Goal: Task Accomplishment & Management: Use online tool/utility

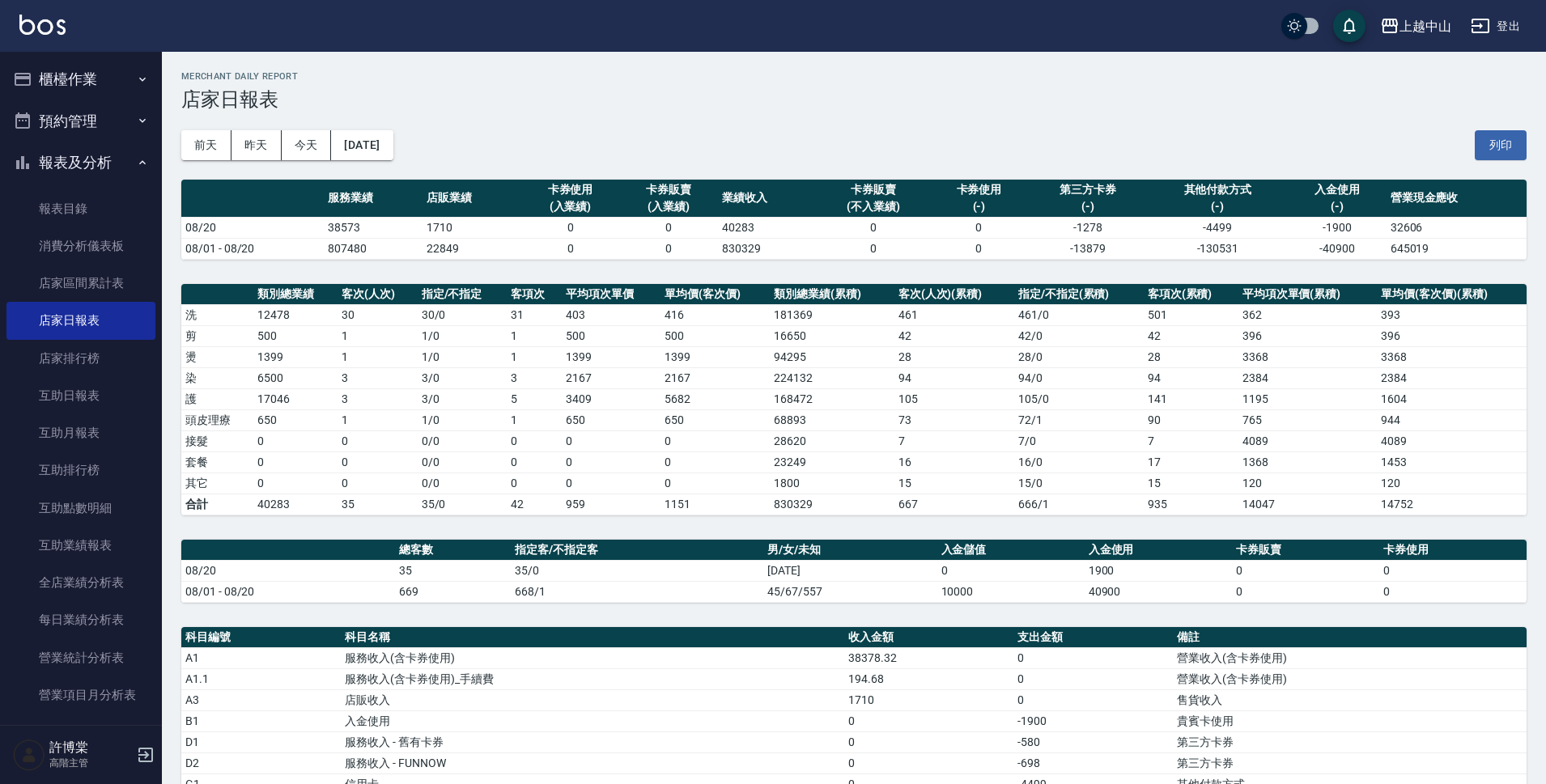
click at [91, 84] on button "櫃檯作業" at bounding box center [81, 79] width 149 height 42
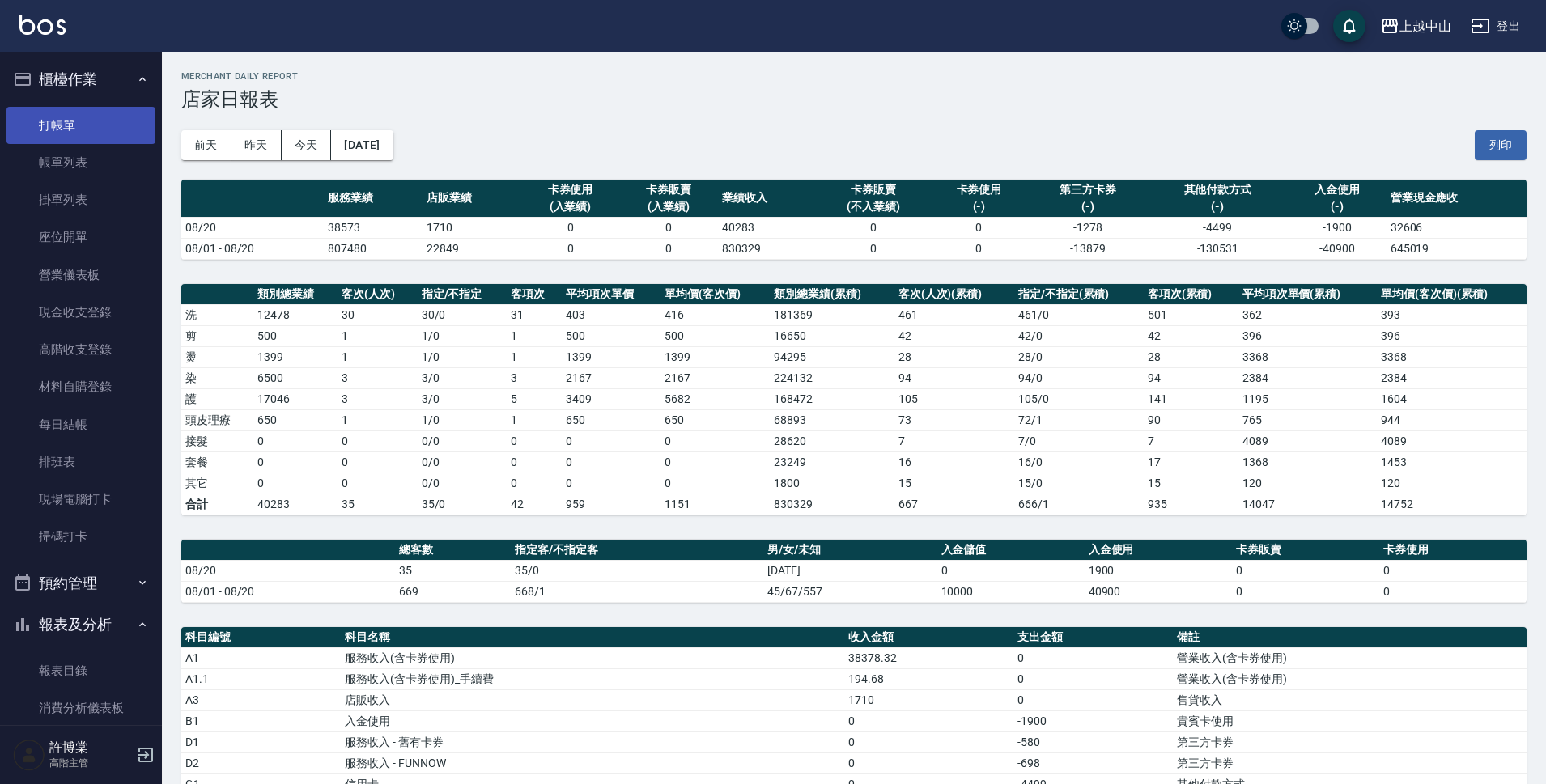
click at [106, 137] on link "打帳單" at bounding box center [81, 125] width 149 height 37
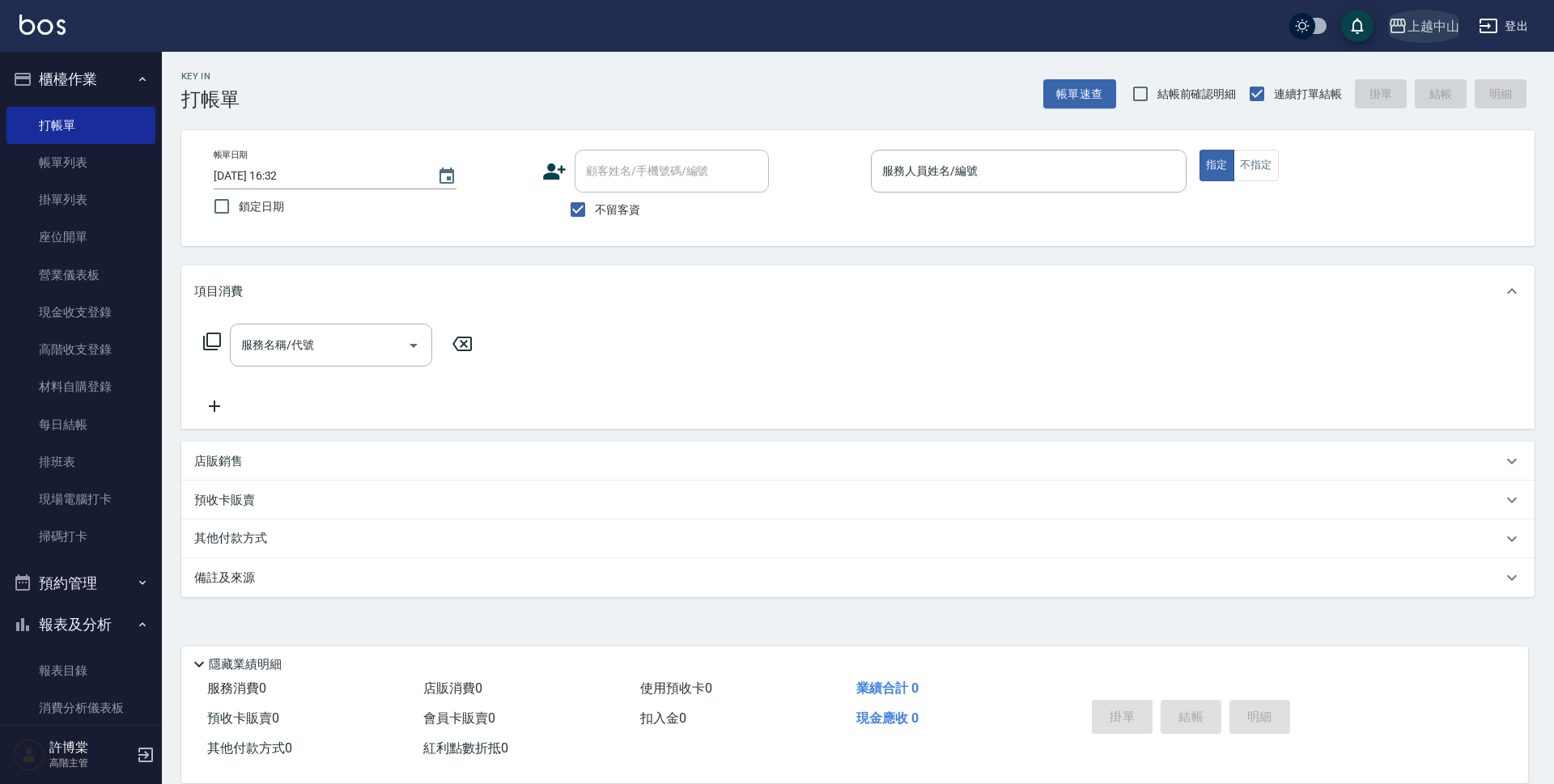
click at [1437, 24] on div "上越中山" at bounding box center [1433, 26] width 52 height 20
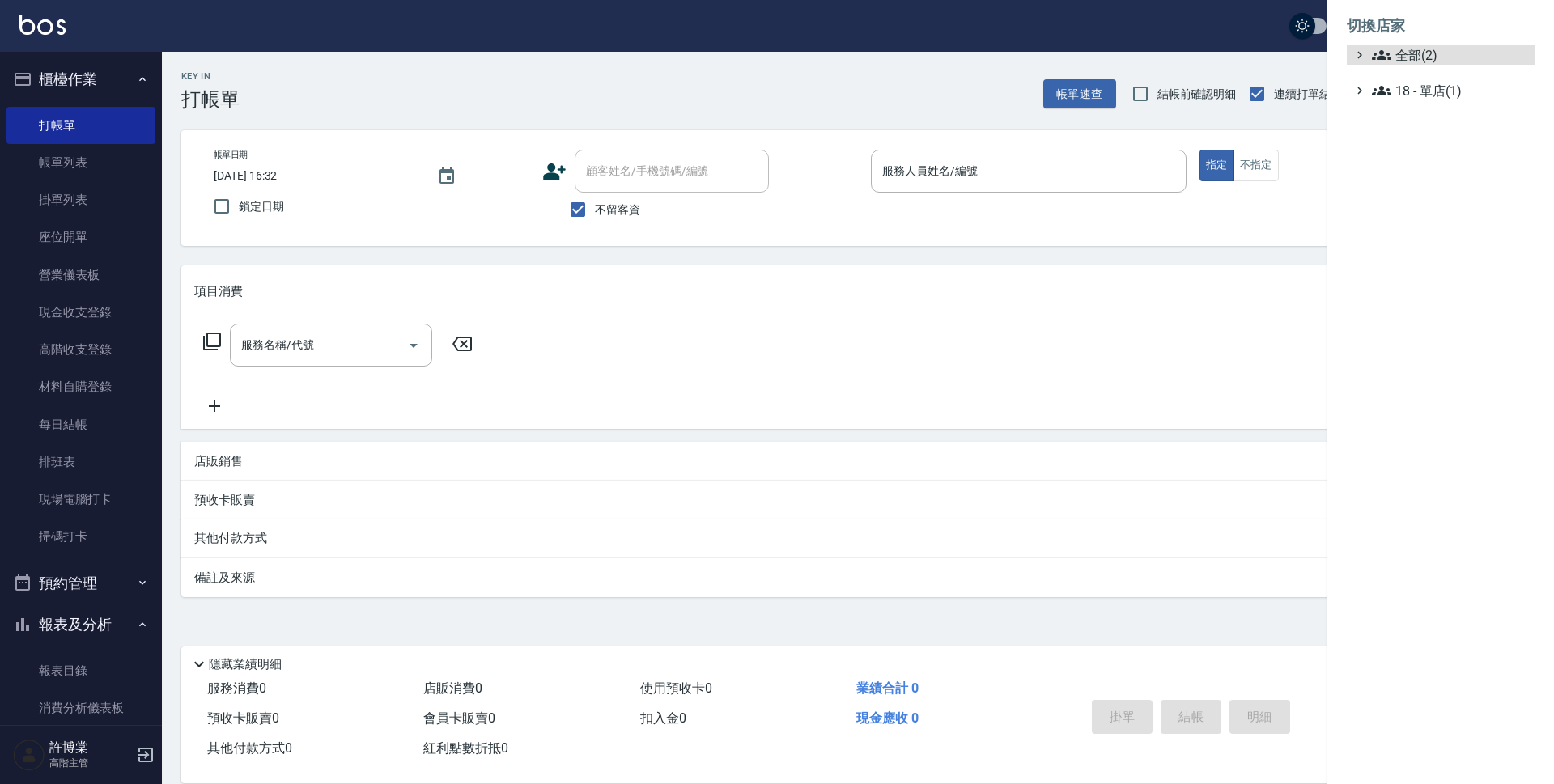
click at [1406, 65] on ul "全部(2) 18 - 單店(1)" at bounding box center [1440, 73] width 187 height 55
click at [1410, 61] on span "全部(2)" at bounding box center [1450, 55] width 156 height 20
click at [1407, 73] on span "AT台大" at bounding box center [1448, 75] width 159 height 20
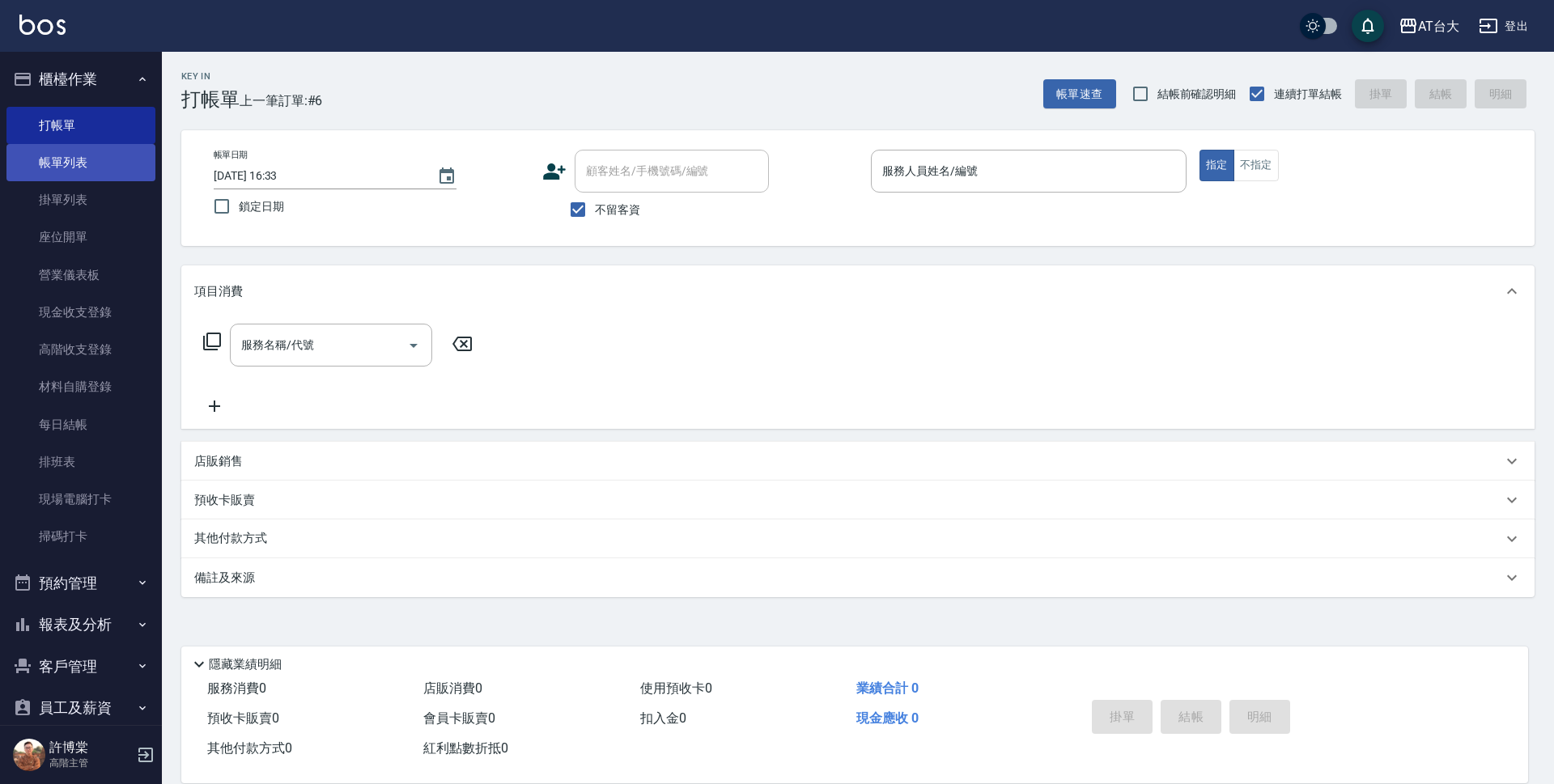
click at [78, 170] on link "帳單列表" at bounding box center [81, 162] width 149 height 37
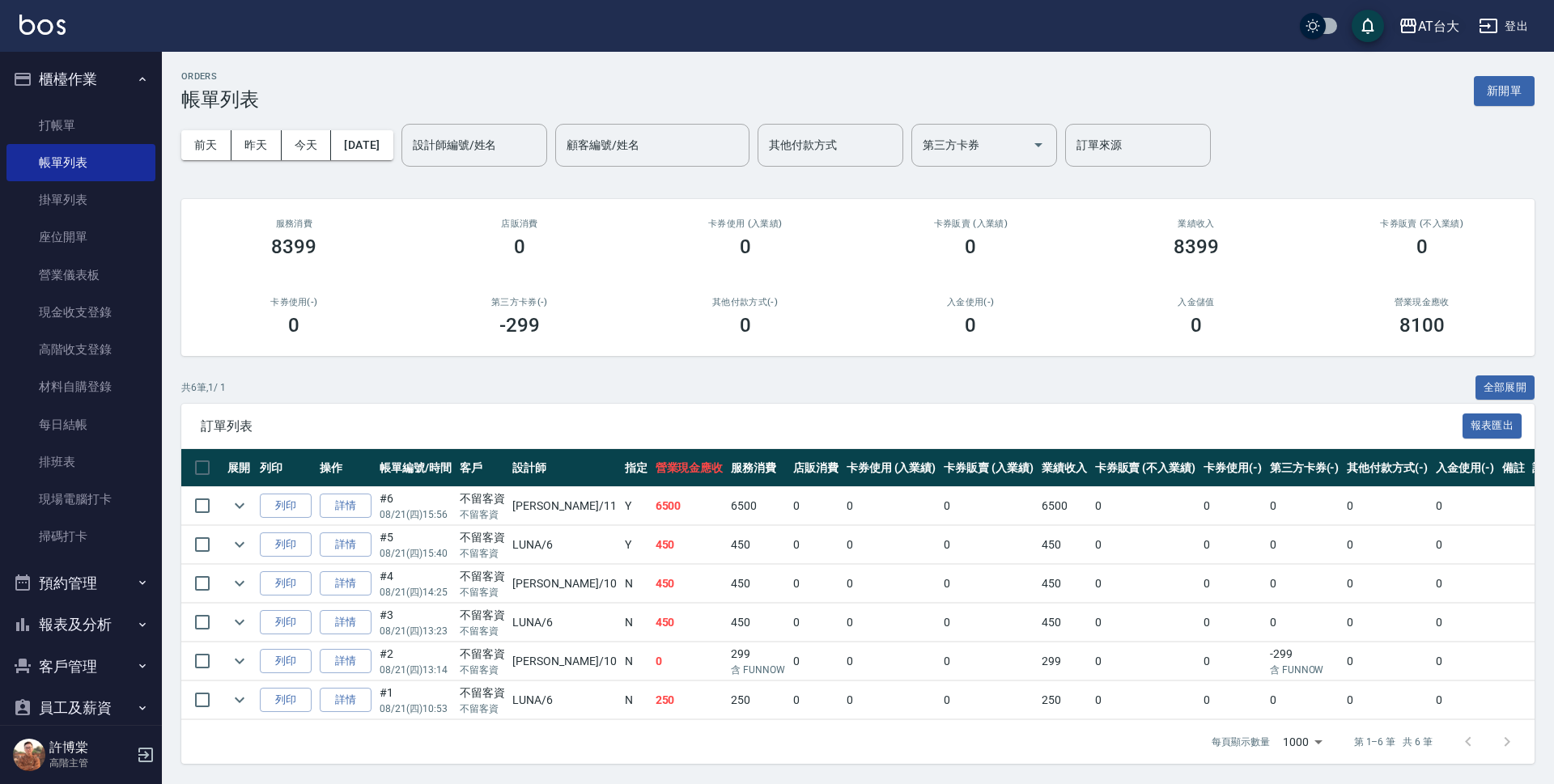
click at [1423, 23] on div "AT台大" at bounding box center [1439, 26] width 41 height 20
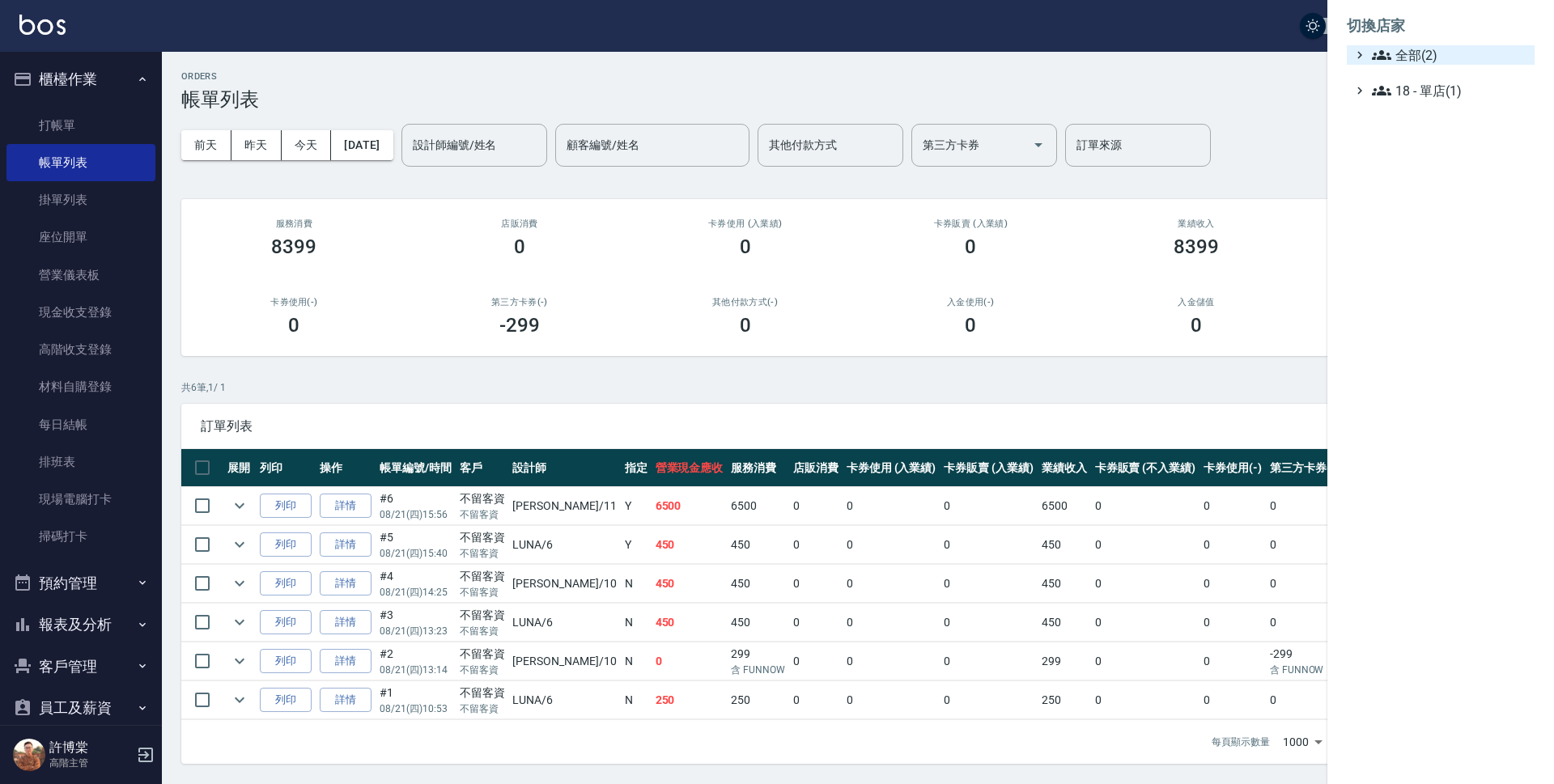
click at [1414, 51] on span "全部(2)" at bounding box center [1450, 55] width 156 height 20
click at [1411, 97] on span "上越中山" at bounding box center [1448, 102] width 159 height 20
